Goal: Task Accomplishment & Management: Use online tool/utility

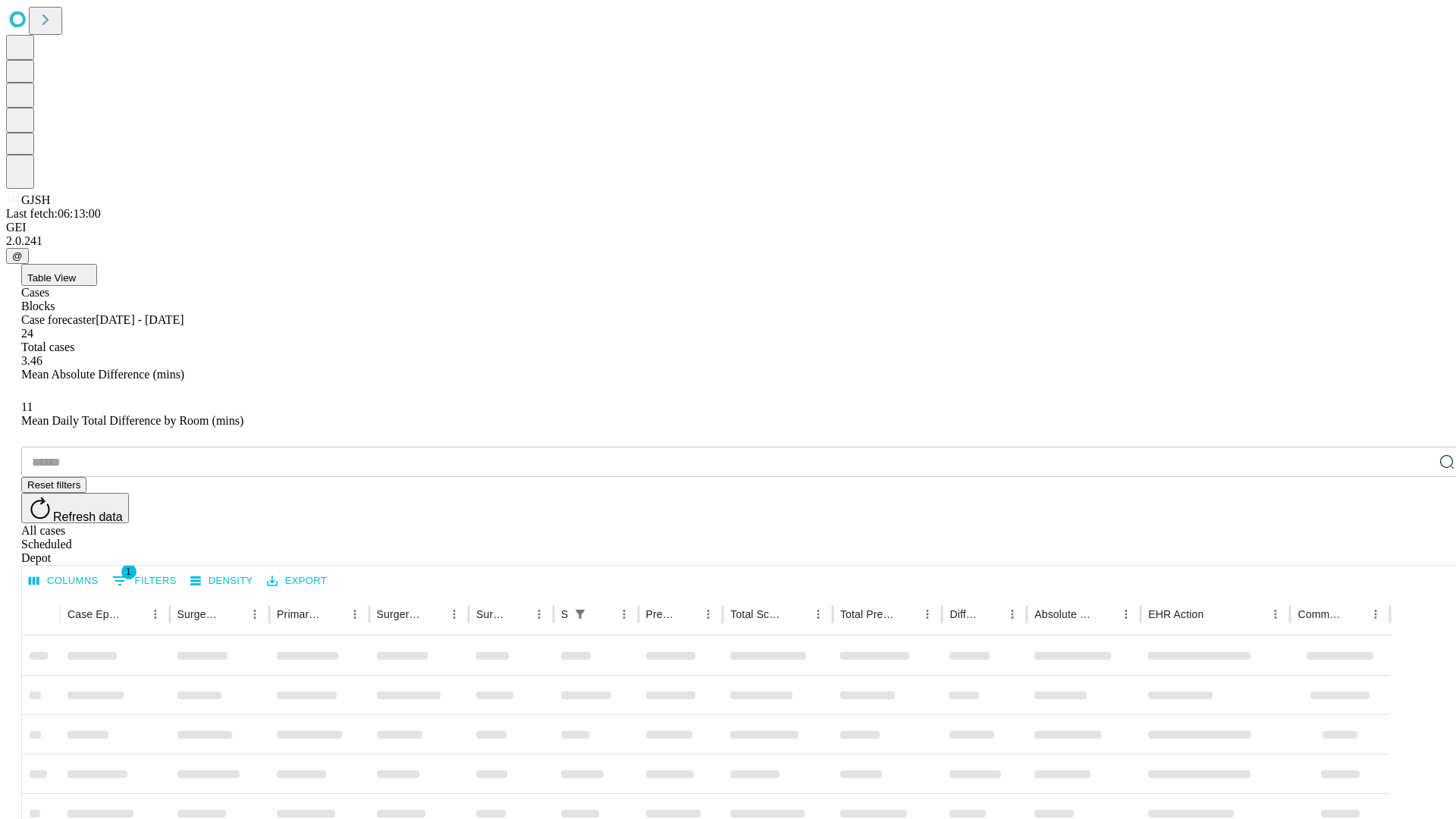
click at [76, 272] on span "Table View" at bounding box center [51, 278] width 49 height 11
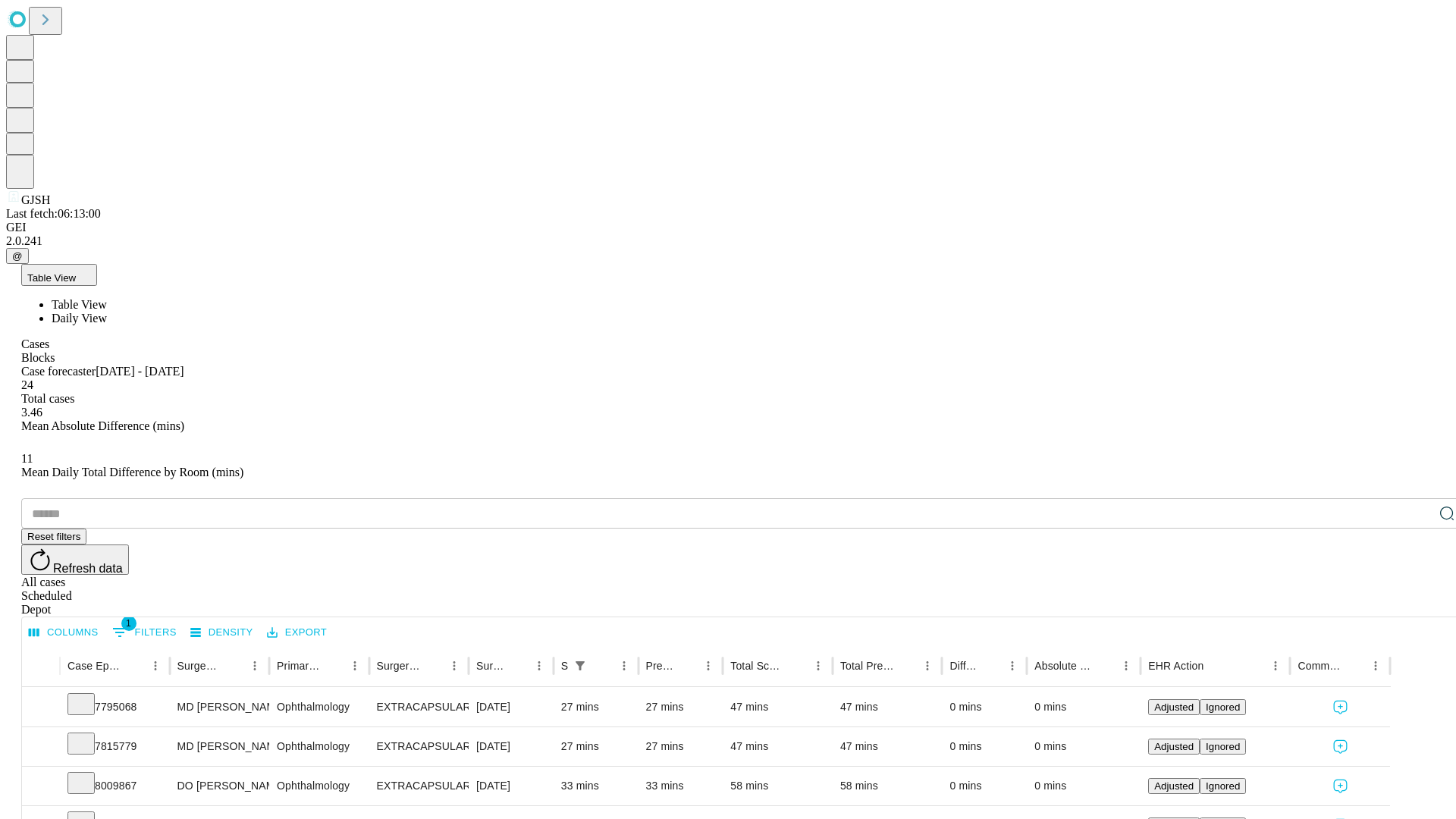
click at [107, 312] on span "Daily View" at bounding box center [79, 318] width 56 height 13
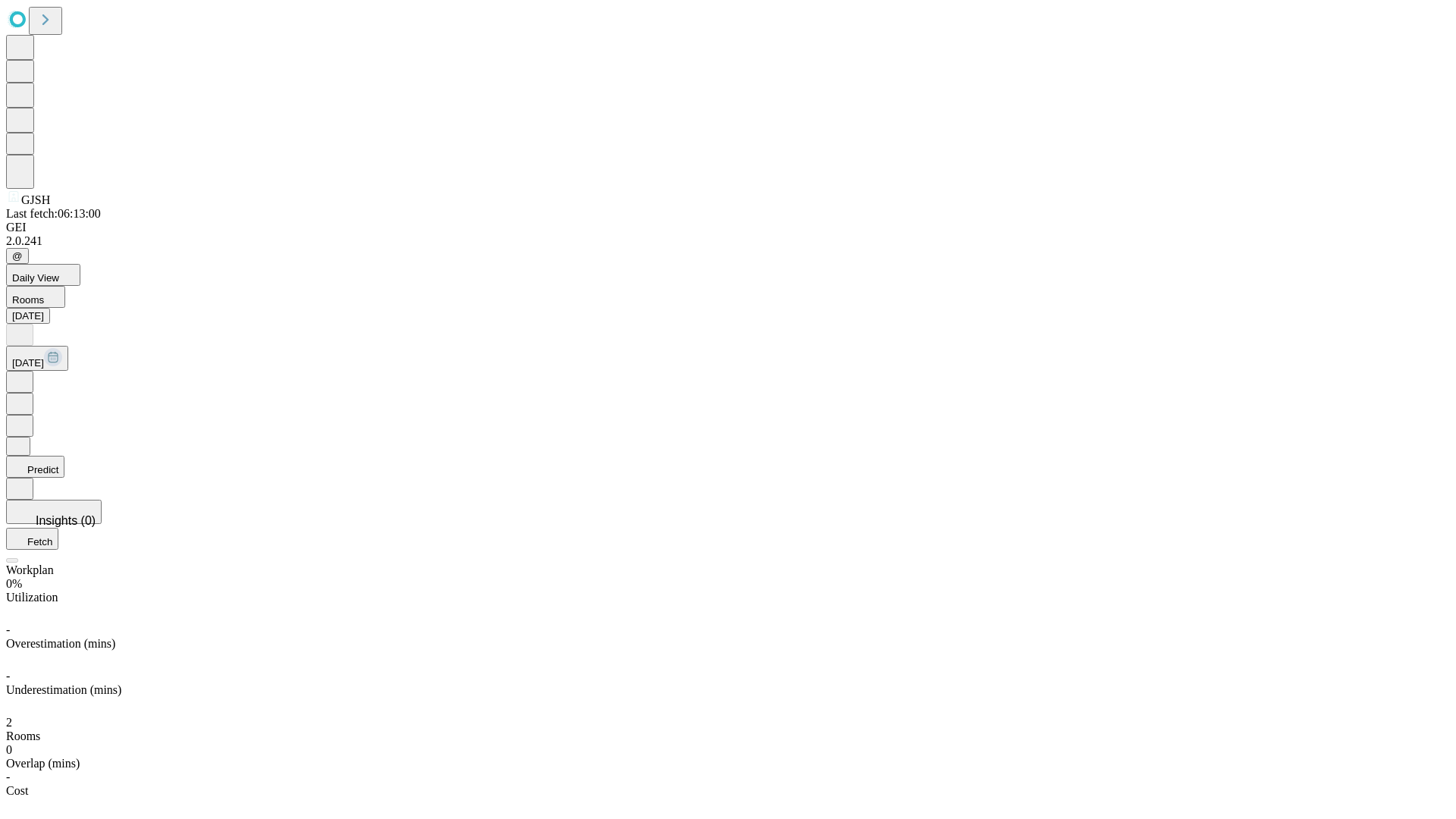
click at [64, 456] on button "Predict" at bounding box center [35, 467] width 58 height 22
